Goal: Check status: Check status

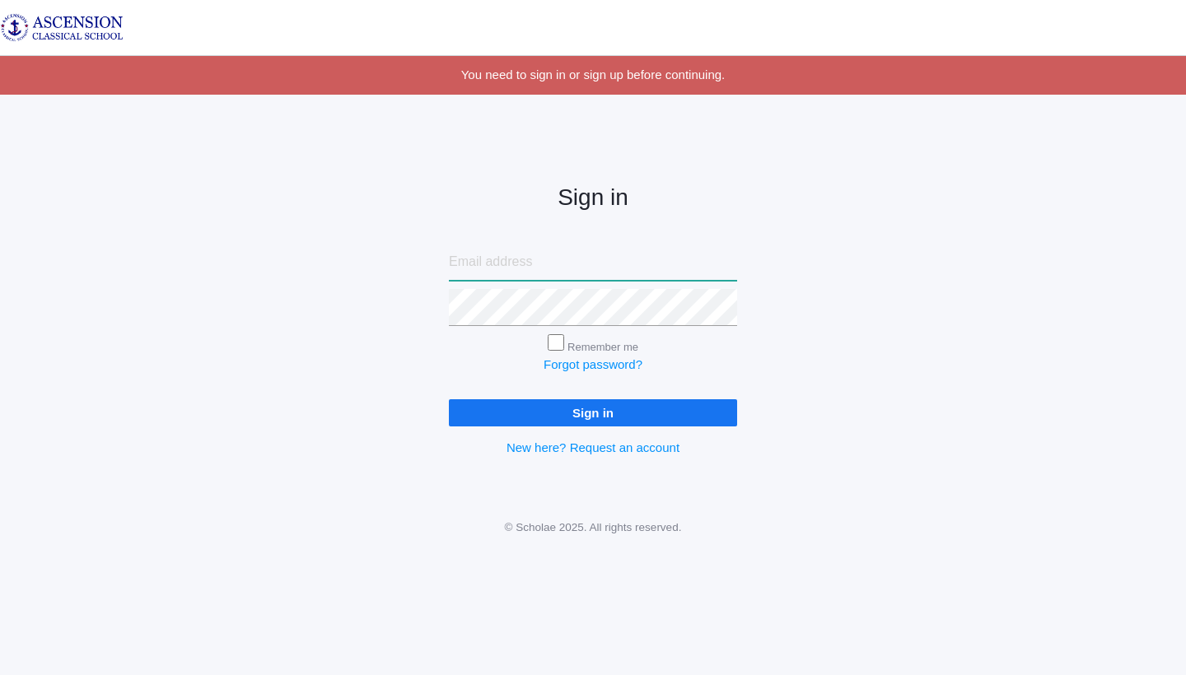
type input "[EMAIL_ADDRESS][PERSON_NAME][DOMAIN_NAME]"
click at [599, 418] on input "Sign in" at bounding box center [593, 412] width 288 height 27
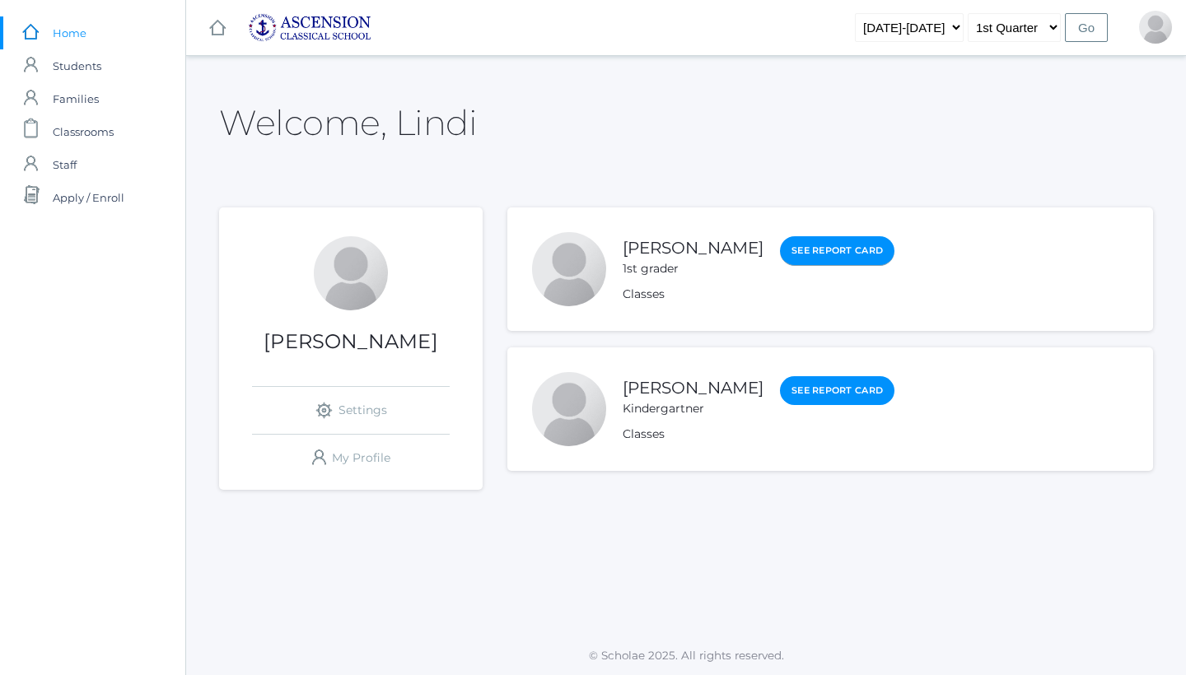
click at [780, 256] on link "See Report Card" at bounding box center [837, 251] width 114 height 30
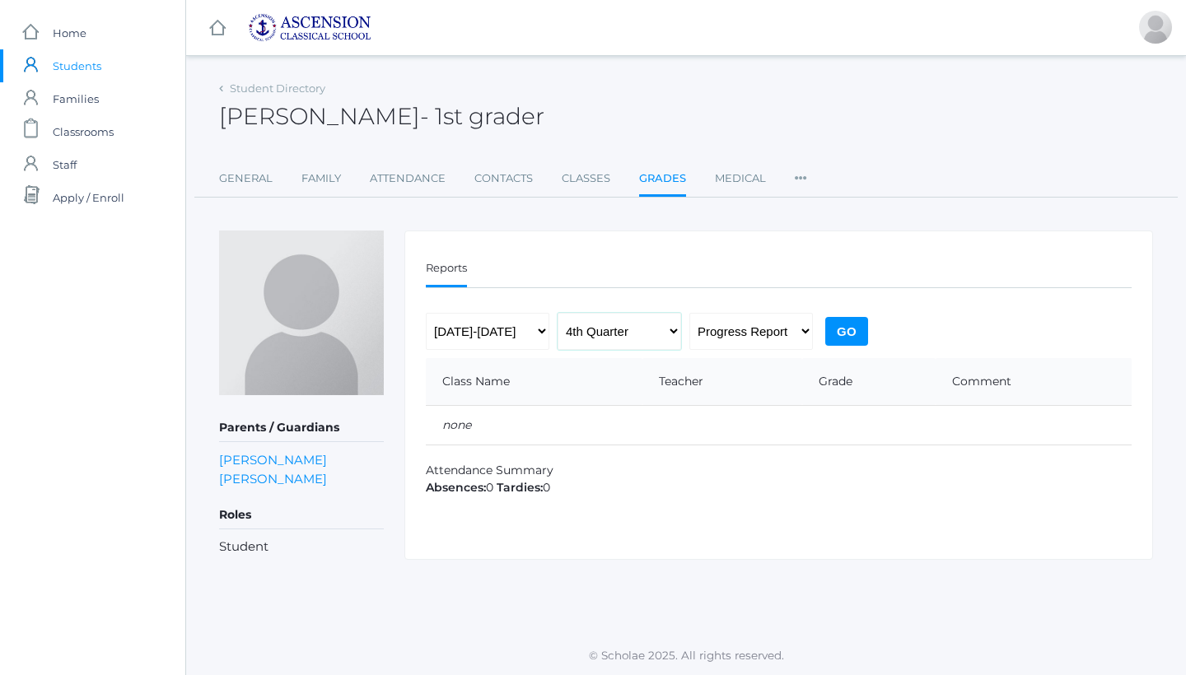
select select "1"
click at [836, 331] on input "Go" at bounding box center [846, 331] width 43 height 29
click at [856, 341] on input "Go" at bounding box center [846, 331] width 43 height 29
select select "report"
click at [840, 330] on input "Go" at bounding box center [846, 331] width 43 height 29
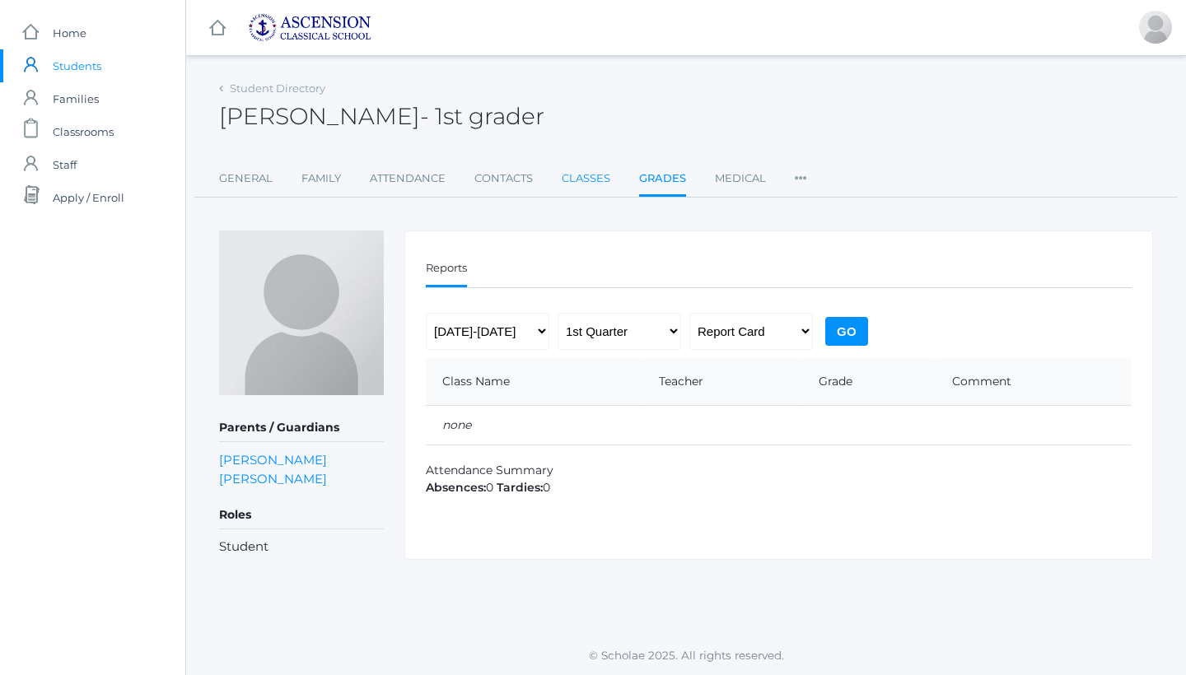
click at [593, 175] on link "Classes" at bounding box center [585, 178] width 49 height 33
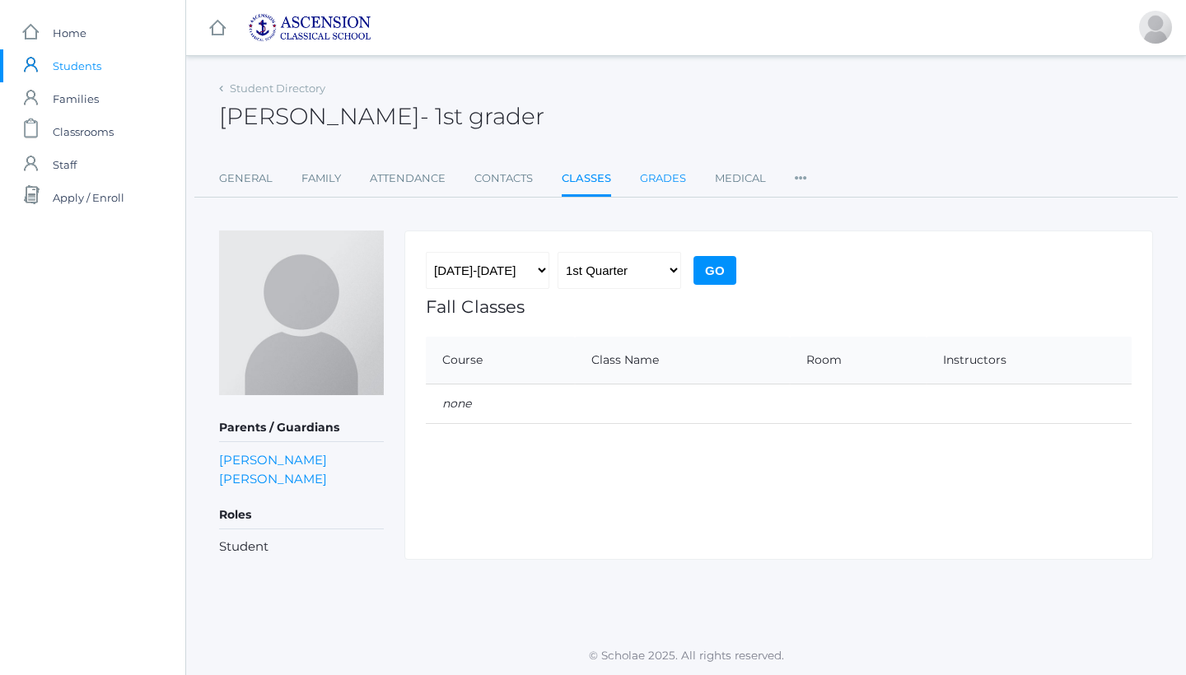
click at [647, 179] on link "Grades" at bounding box center [663, 178] width 46 height 33
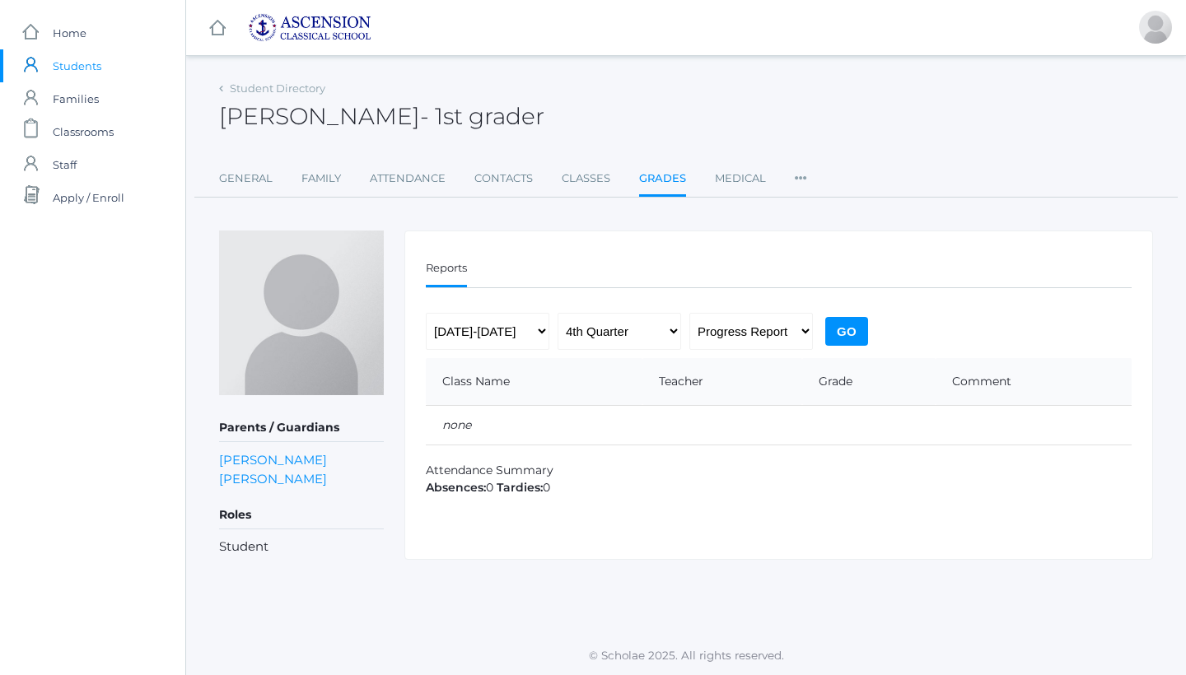
click at [855, 323] on input "Go" at bounding box center [846, 331] width 43 height 29
select select "report"
click at [838, 332] on input "Go" at bounding box center [846, 331] width 43 height 29
select select "[DATE]-[DATE]"
click at [860, 324] on input "Go" at bounding box center [846, 331] width 43 height 29
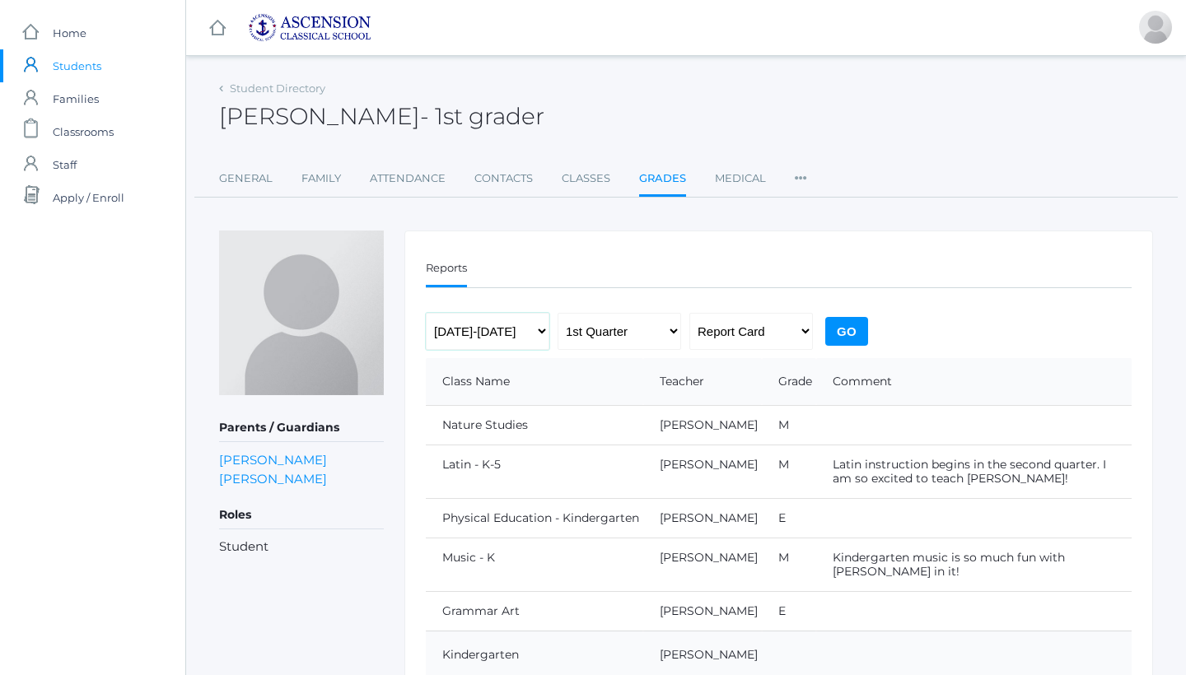
select select "[DATE]-[DATE]"
select select "midterm"
click at [852, 336] on input "Go" at bounding box center [846, 331] width 43 height 29
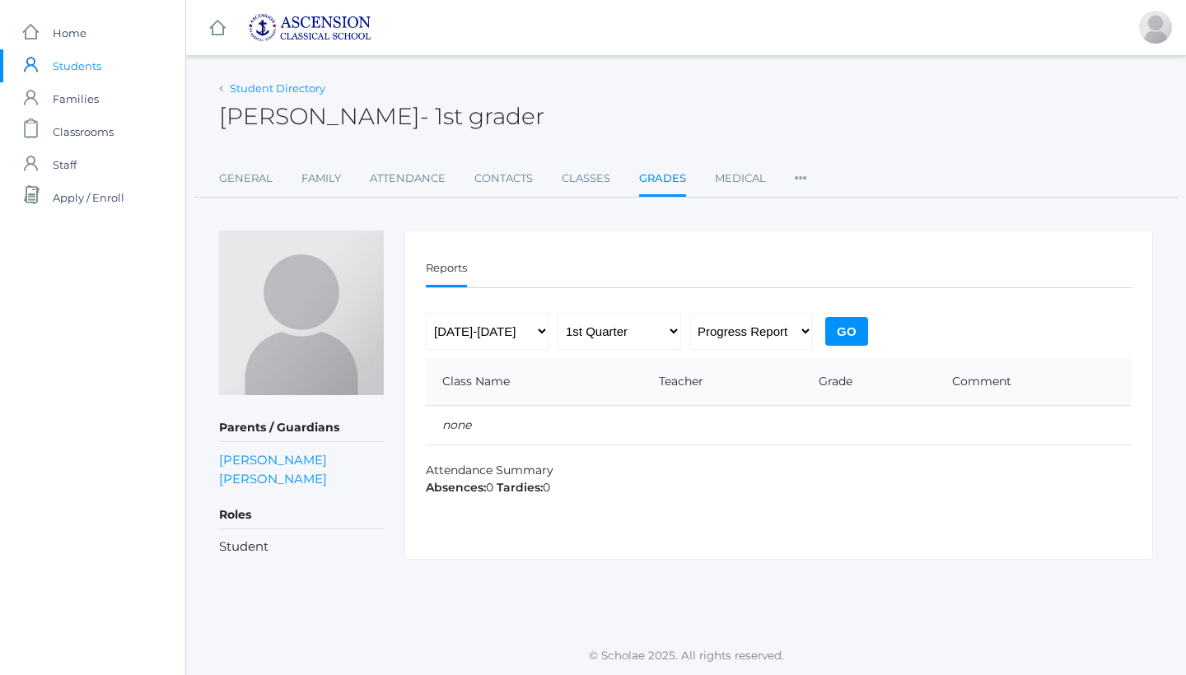
click at [244, 86] on link "Student Directory" at bounding box center [278, 88] width 96 height 13
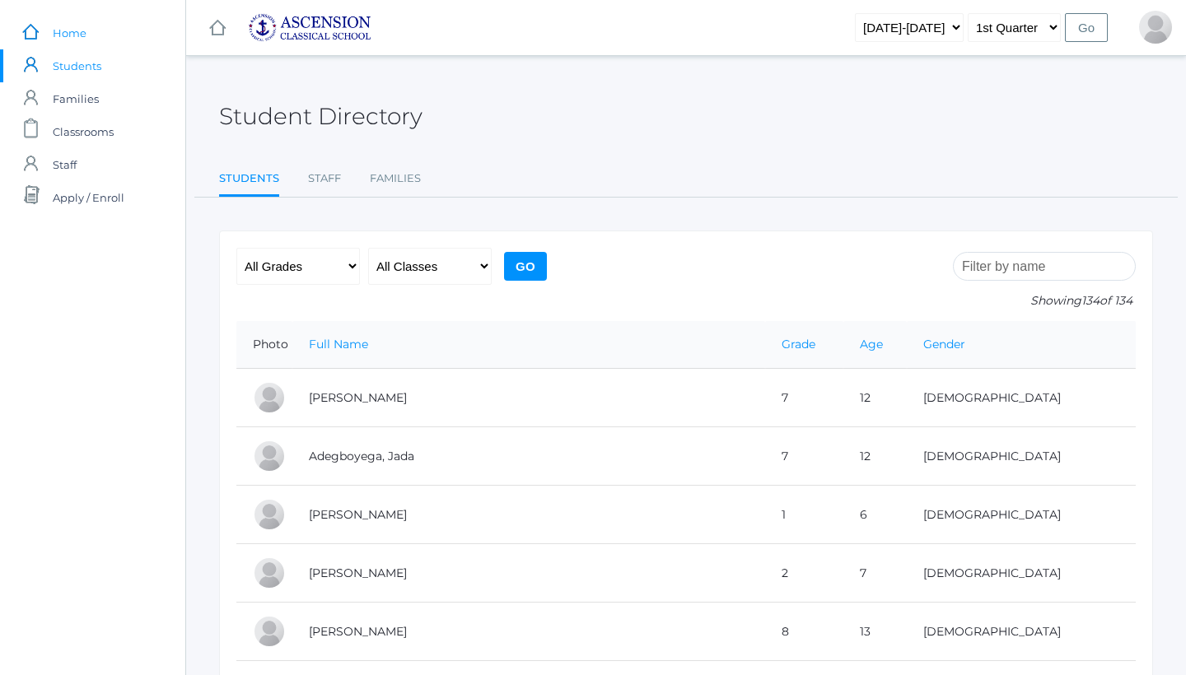
click at [82, 33] on span "Home" at bounding box center [70, 32] width 34 height 33
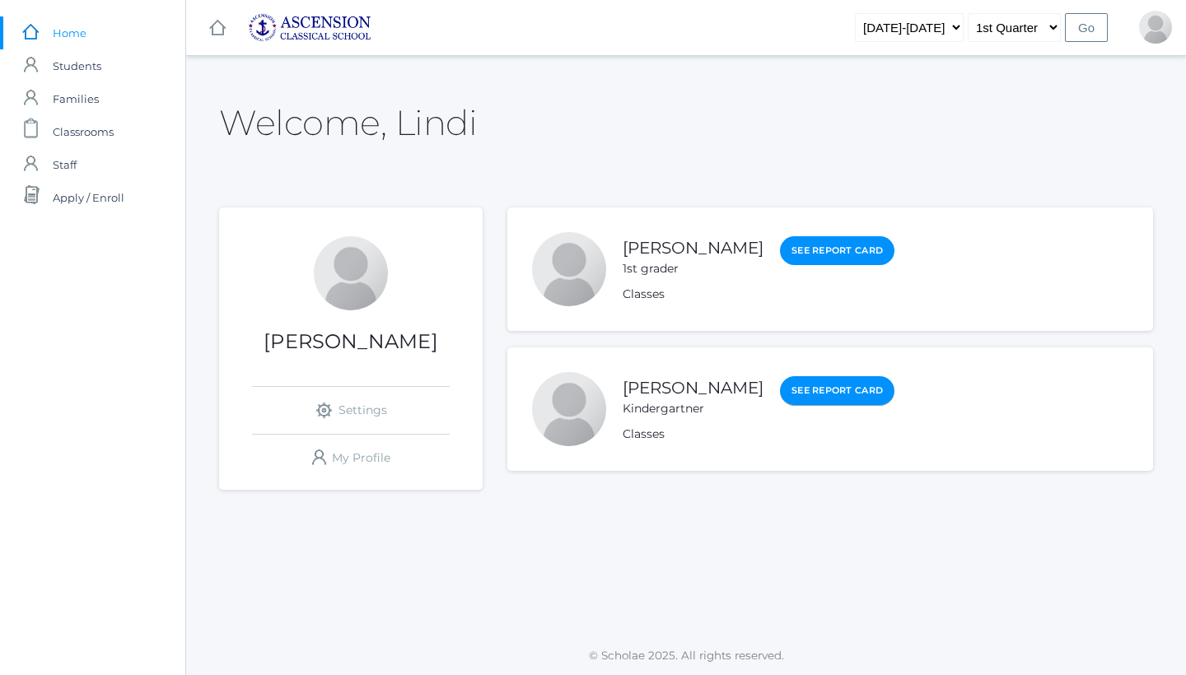
click at [791, 403] on link "See Report Card" at bounding box center [837, 391] width 114 height 30
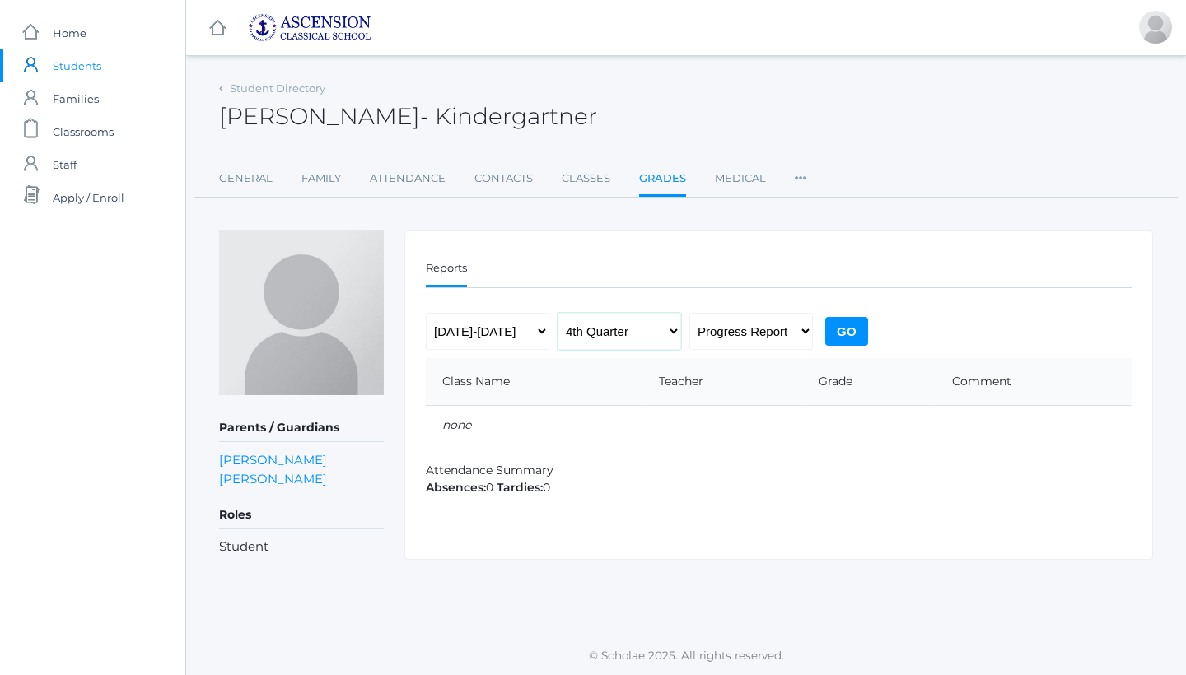
select select "1"
click at [867, 329] on input "Go" at bounding box center [846, 331] width 43 height 29
select select "report"
click at [846, 323] on input "Go" at bounding box center [846, 331] width 43 height 29
click at [242, 171] on link "General" at bounding box center [246, 178] width 54 height 33
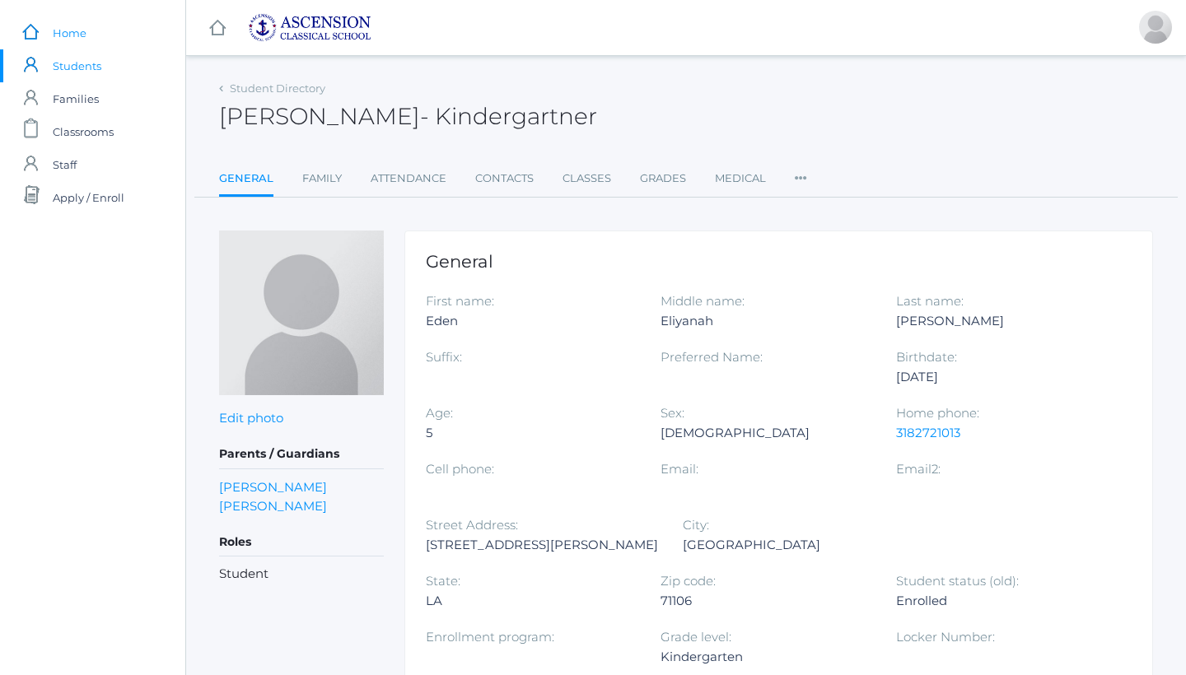
click at [59, 31] on span "Home" at bounding box center [70, 32] width 34 height 33
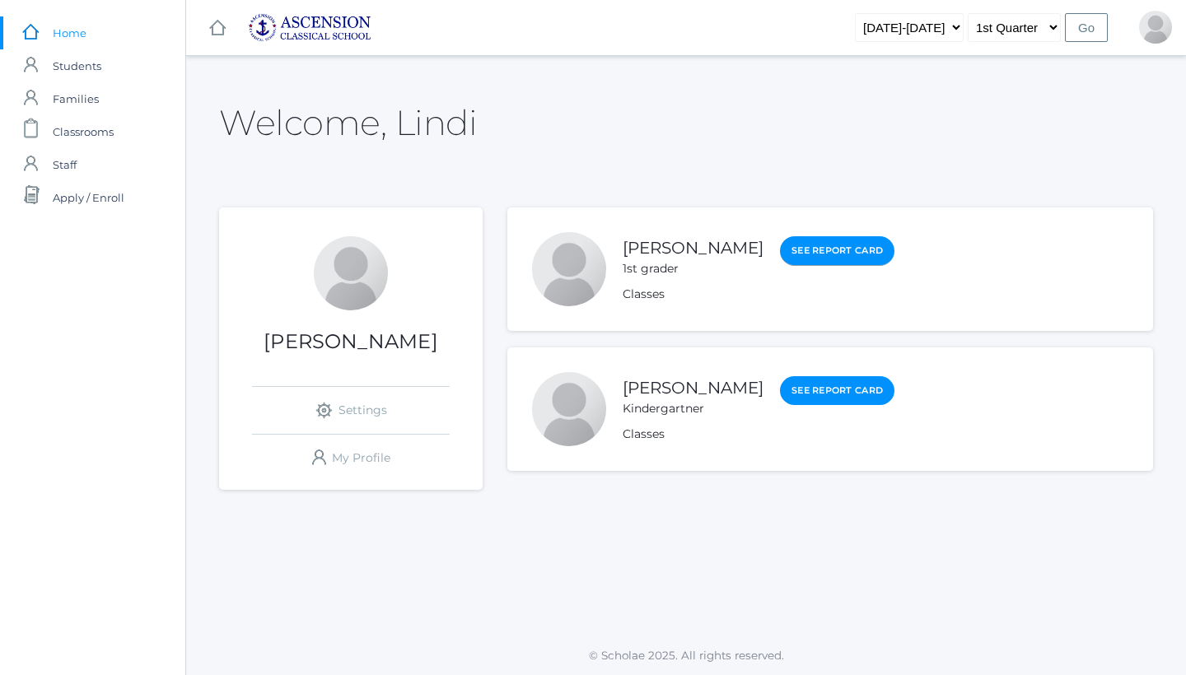
click at [797, 253] on link "See Report Card" at bounding box center [837, 251] width 114 height 30
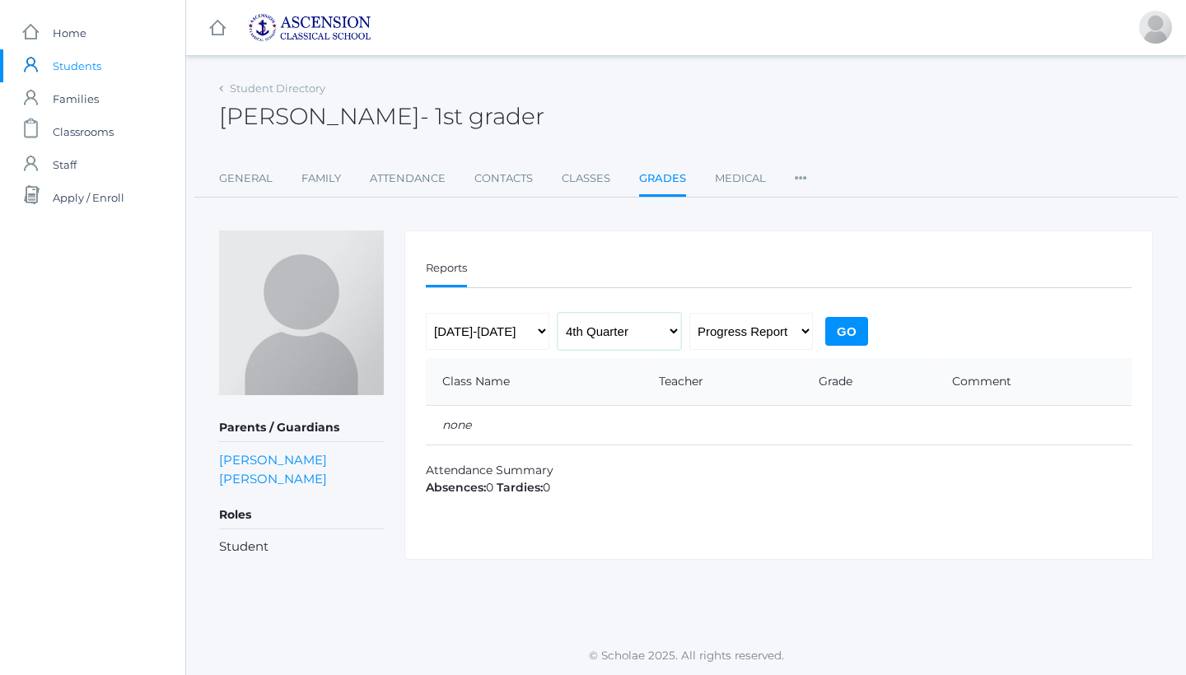
select select "1"
click at [842, 337] on input "Go" at bounding box center [846, 331] width 43 height 29
